Goal: Book appointment/travel/reservation

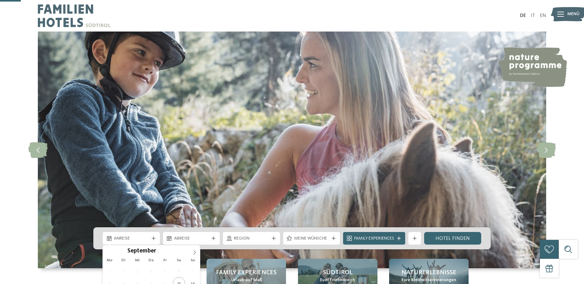
scroll to position [97, 0]
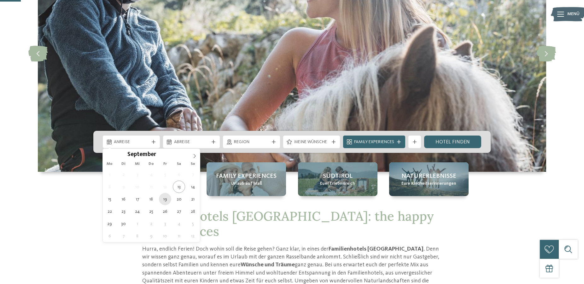
type div "[DATE]"
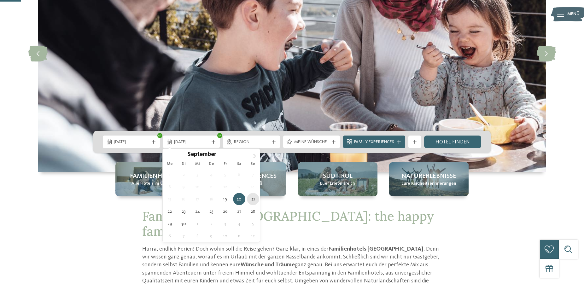
type div "[DATE]"
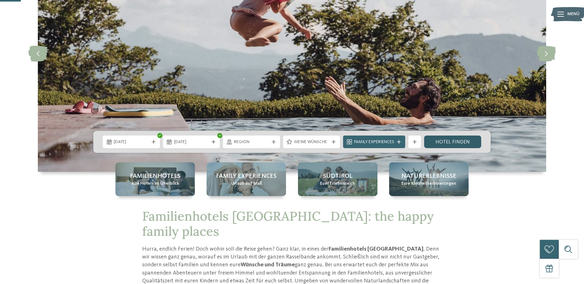
click at [450, 144] on link "Hotel finden" at bounding box center [452, 142] width 57 height 13
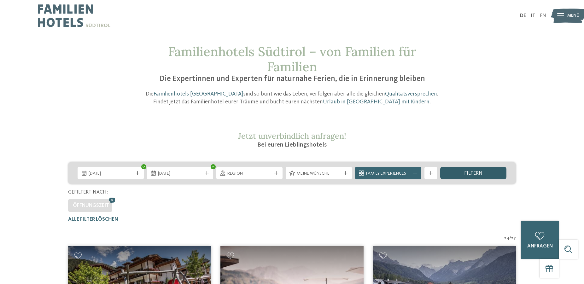
click at [471, 169] on div "filtern" at bounding box center [473, 173] width 66 height 13
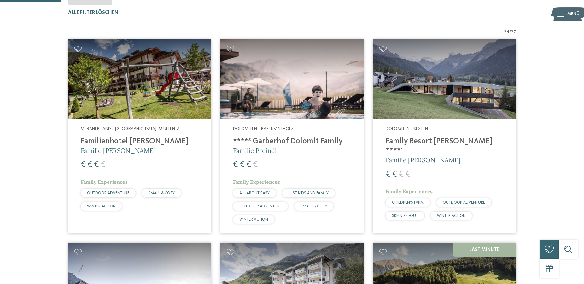
scroll to position [78, 0]
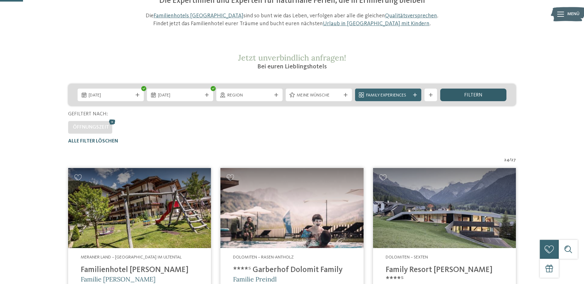
click at [464, 95] on div "filtern" at bounding box center [473, 95] width 66 height 13
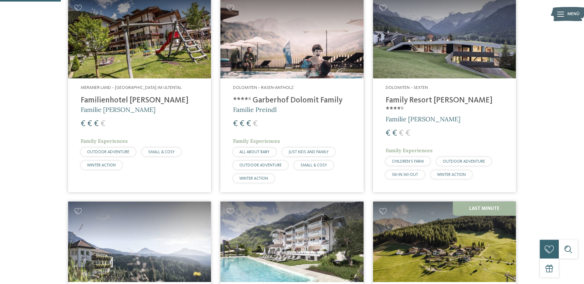
scroll to position [207, 0]
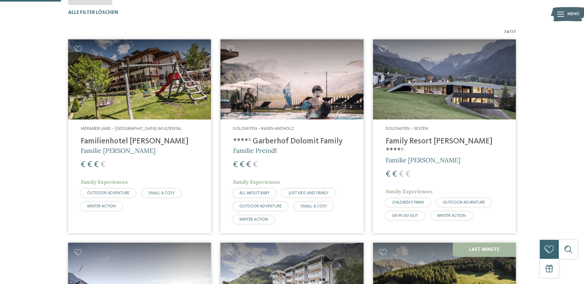
click at [419, 135] on div "Dolomiten – Sexten Family Resort Rainer ****ˢ Familie Rainer € € € € Family Exp…" at bounding box center [444, 175] width 143 height 110
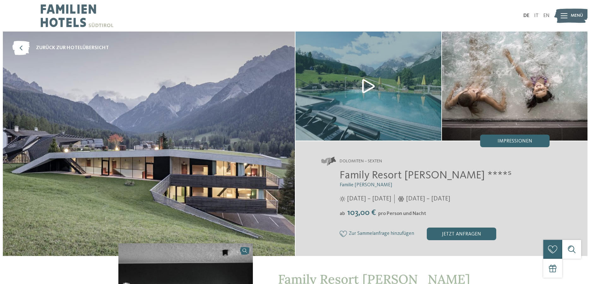
scroll to position [97, 0]
